Goal: Task Accomplishment & Management: Manage account settings

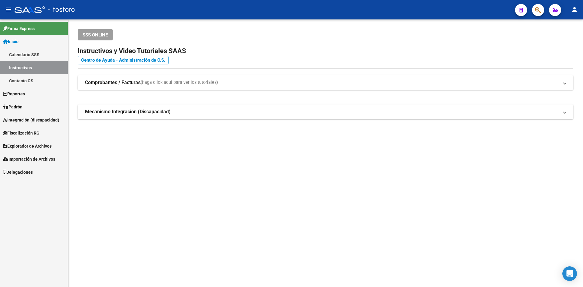
click at [25, 106] on link "Padrón" at bounding box center [34, 106] width 68 height 13
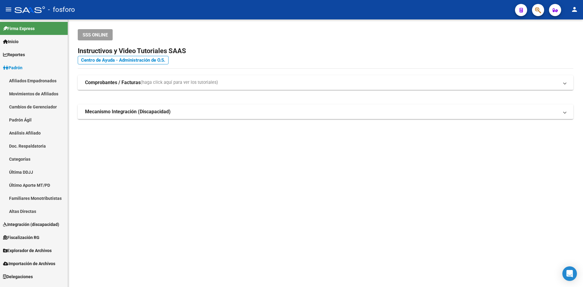
click at [38, 82] on link "Afiliados Empadronados" at bounding box center [34, 80] width 68 height 13
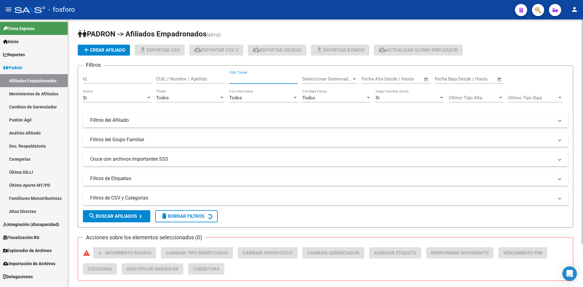
click at [254, 78] on input "CUIL Titular" at bounding box center [263, 78] width 69 height 5
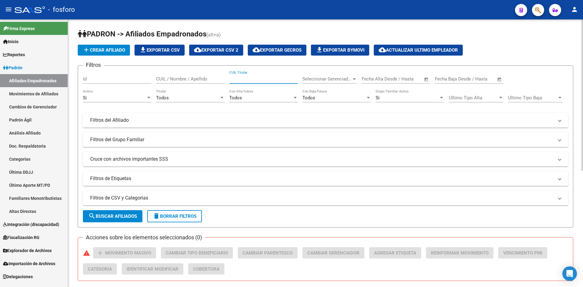
paste input "20347110265"
type input "20347110265"
click at [108, 214] on span "search Buscar Afiliados" at bounding box center [112, 216] width 49 height 5
drag, startPoint x: 121, startPoint y: 217, endPoint x: 272, endPoint y: 160, distance: 161.5
click at [121, 216] on span "search Buscar Afiliados" at bounding box center [112, 216] width 49 height 5
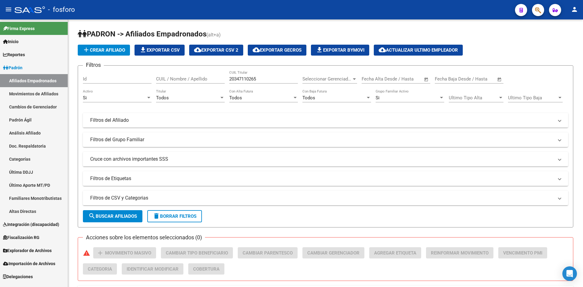
click at [40, 90] on link "Movimientos de Afiliados" at bounding box center [34, 93] width 68 height 13
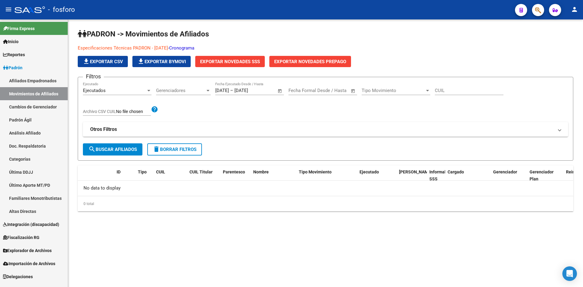
click at [480, 93] on input "CUIL" at bounding box center [469, 90] width 69 height 5
paste input "20347110265"
type input "20347110265"
click at [97, 148] on span "search Buscar Afiliados" at bounding box center [112, 149] width 49 height 5
click at [115, 150] on span "search Buscar Afiliados" at bounding box center [112, 149] width 49 height 5
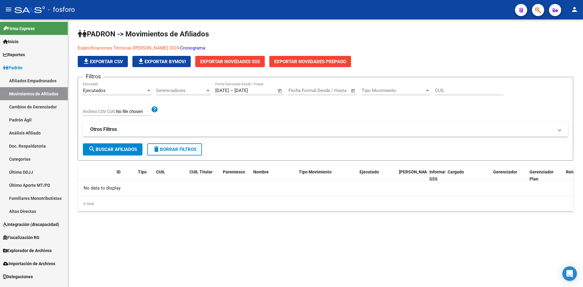
click at [27, 119] on link "Padrón Ágil" at bounding box center [34, 119] width 68 height 13
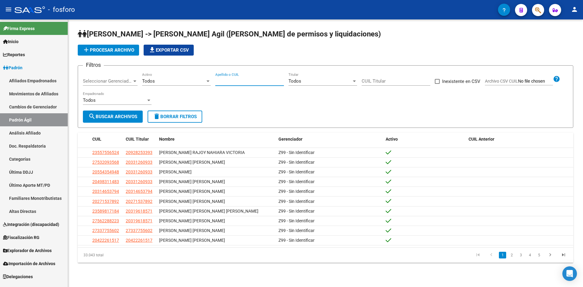
click at [241, 80] on input "Apellido o CUIL" at bounding box center [249, 80] width 69 height 5
paste input "20347110265"
type input "20347110265"
click at [125, 117] on span "search Buscar Archivos" at bounding box center [112, 116] width 49 height 5
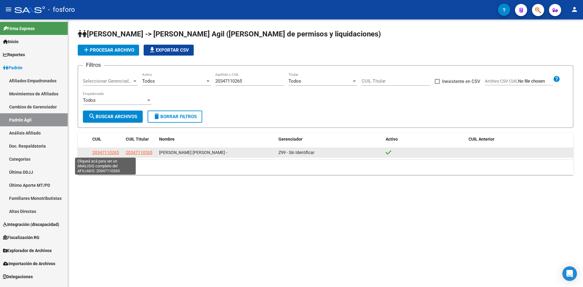
click at [105, 154] on span "20347110265" at bounding box center [105, 152] width 27 height 5
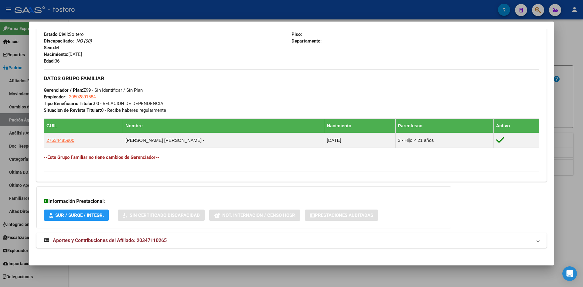
scroll to position [254, 0]
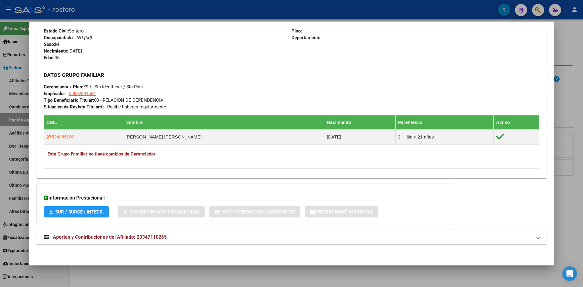
click at [94, 241] on strong "Aportes y Contribuciones del Afiliado: 20347110265" at bounding box center [105, 237] width 123 height 7
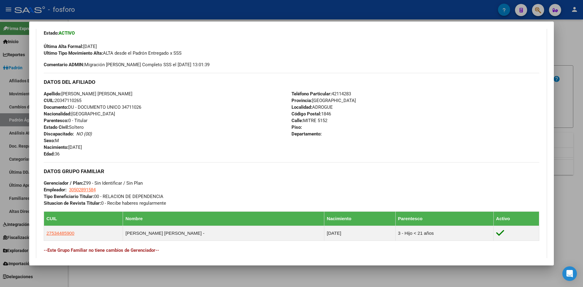
scroll to position [38, 0]
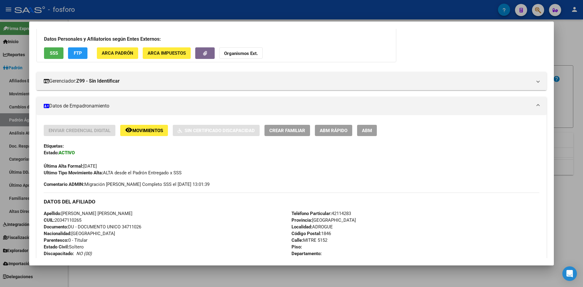
click at [336, 129] on span "ABM Rápido" at bounding box center [334, 130] width 28 height 5
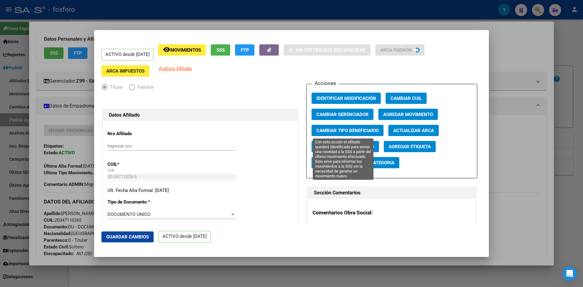
radio input "true"
type input "30-50289158-4"
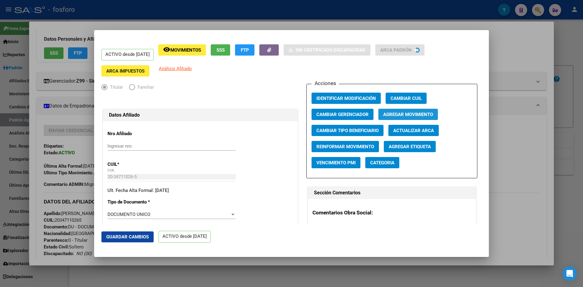
click at [406, 115] on span "Agregar Movimiento" at bounding box center [408, 114] width 50 height 5
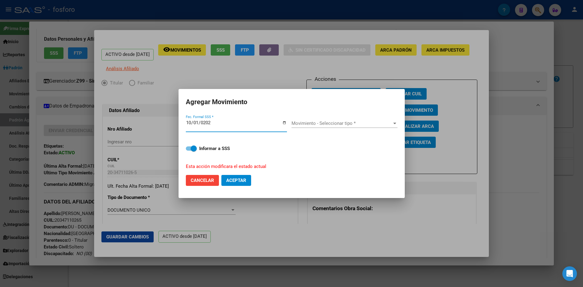
type input "2025-10-01"
click at [357, 125] on span "Movimiento - Seleccionar tipo *" at bounding box center [342, 123] width 101 height 5
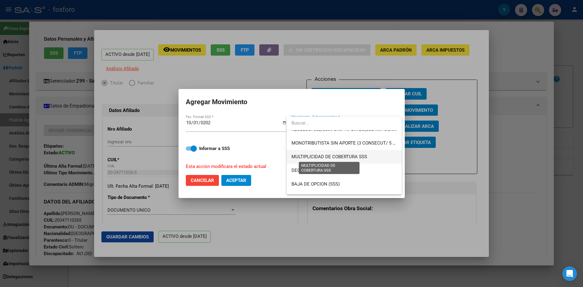
scroll to position [182, 0]
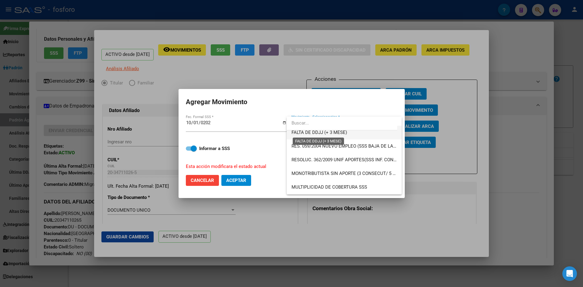
click at [321, 131] on span "FALTA DE DDJJ (+ 3 MESE)" at bounding box center [320, 132] width 56 height 5
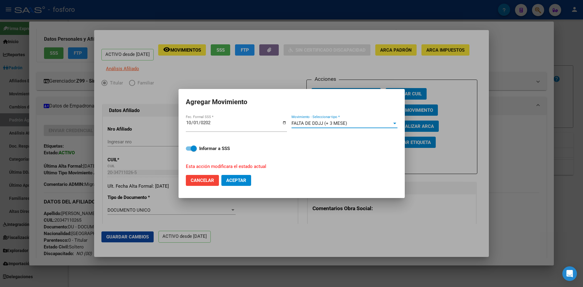
click at [397, 125] on div at bounding box center [394, 123] width 5 height 5
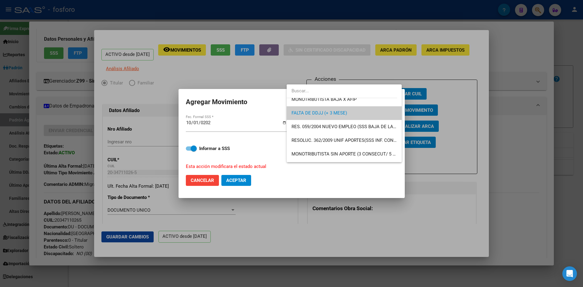
scroll to position [160, 0]
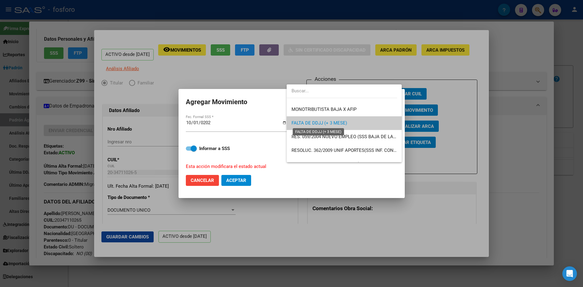
click at [340, 123] on span "FALTA DE DDJJ (+ 3 MESE)" at bounding box center [320, 122] width 56 height 5
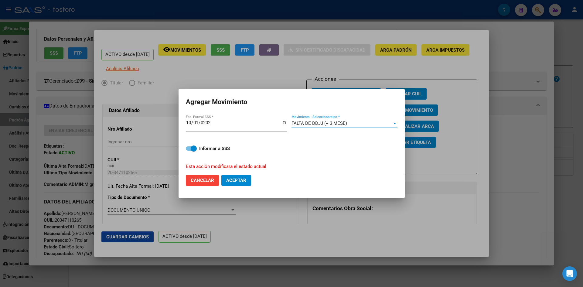
click at [235, 181] on span "Aceptar" at bounding box center [236, 180] width 20 height 5
checkbox input "false"
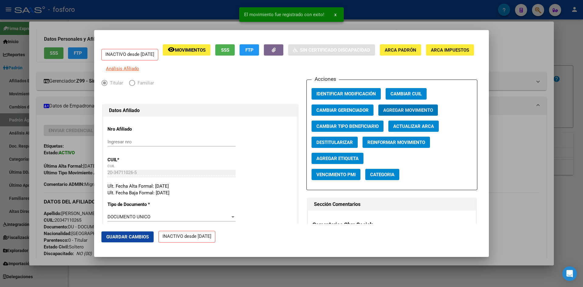
click at [228, 262] on div at bounding box center [291, 143] width 583 height 287
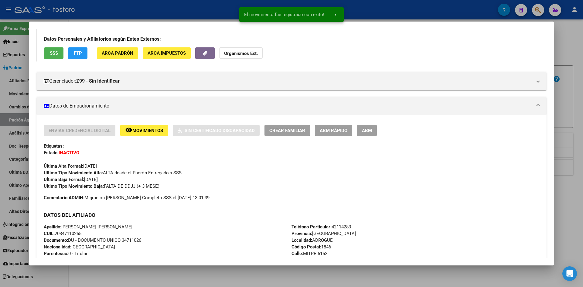
drag, startPoint x: 215, startPoint y: 273, endPoint x: 205, endPoint y: 263, distance: 14.0
click at [215, 273] on div at bounding box center [291, 143] width 583 height 287
